Goal: Check status: Check status

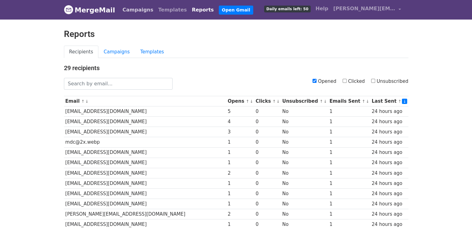
click at [140, 8] on link "Campaigns" at bounding box center [138, 10] width 36 height 12
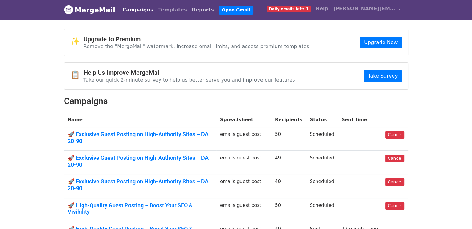
click at [189, 8] on link "Reports" at bounding box center [202, 10] width 27 height 12
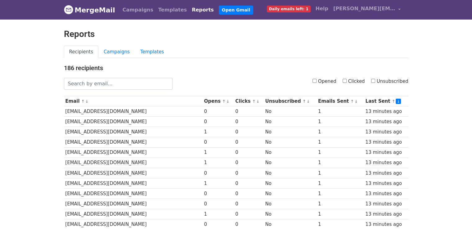
click at [317, 81] on input "Opened" at bounding box center [314, 81] width 4 height 4
checkbox input "true"
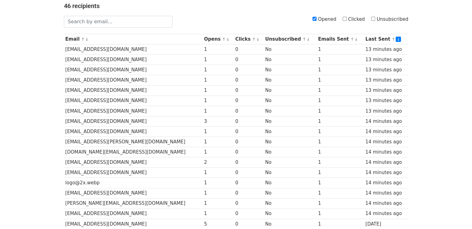
scroll to position [74, 0]
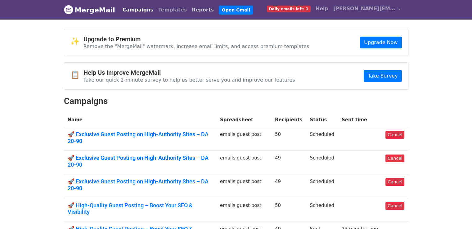
click at [189, 11] on link "Reports" at bounding box center [202, 10] width 27 height 12
click at [189, 8] on link "Reports" at bounding box center [202, 10] width 27 height 12
click at [189, 9] on link "Reports" at bounding box center [202, 10] width 27 height 12
